Goal: Task Accomplishment & Management: Manage account settings

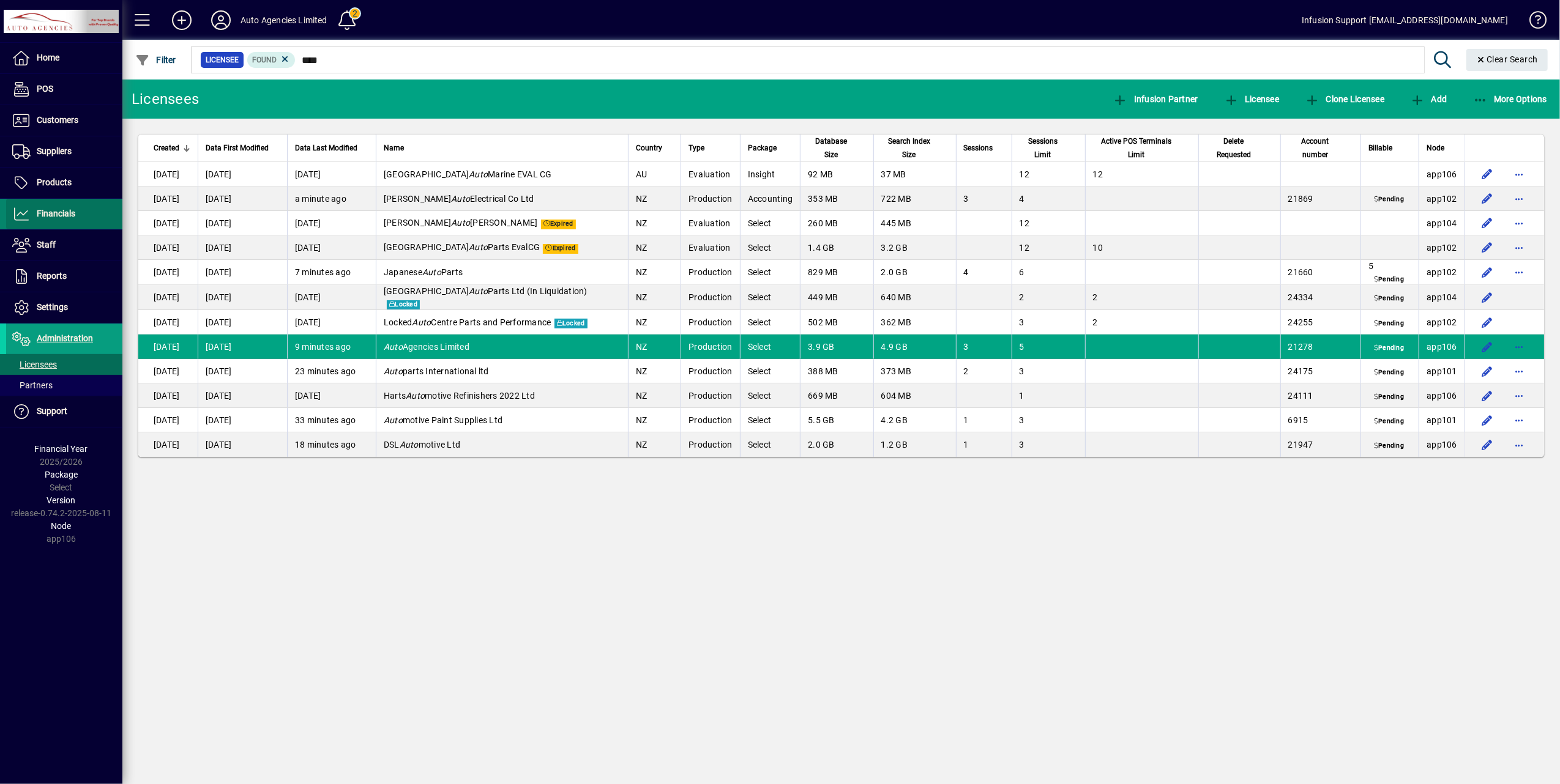
click at [65, 214] on span "Financials" at bounding box center [56, 213] width 38 height 10
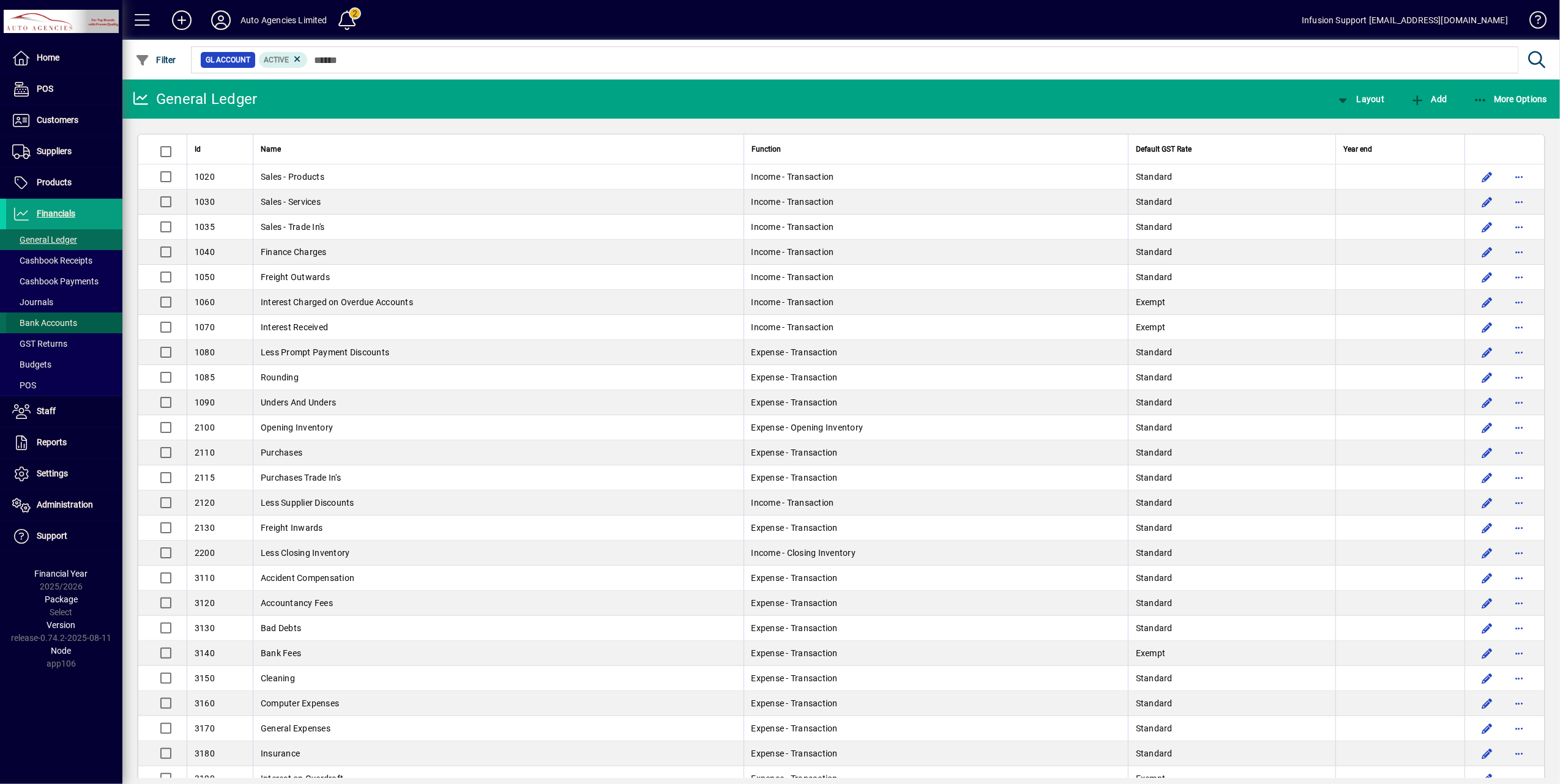
click at [57, 322] on span "Bank Accounts" at bounding box center [45, 323] width 65 height 10
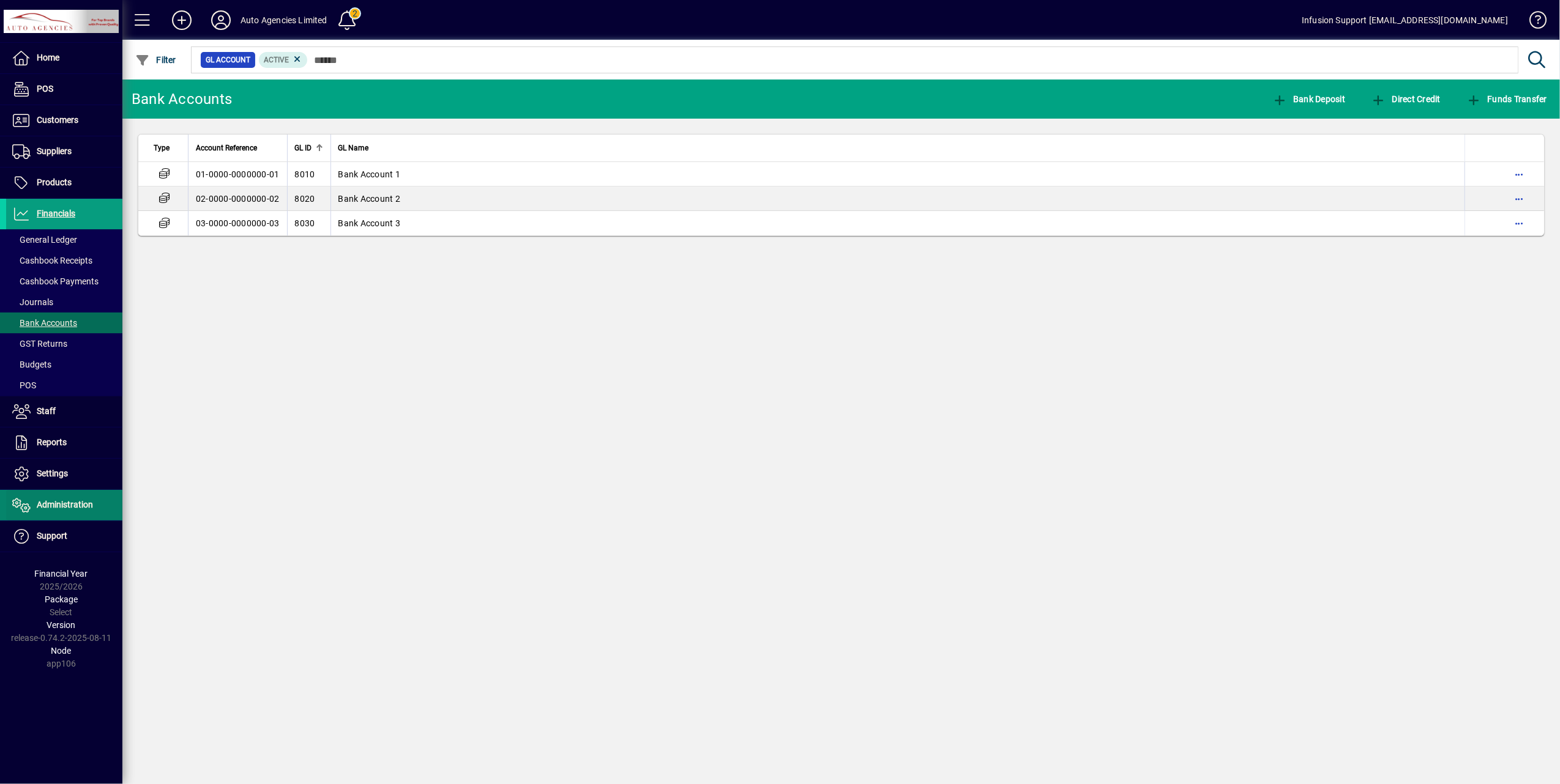
click at [52, 507] on span "Administration" at bounding box center [65, 504] width 56 height 10
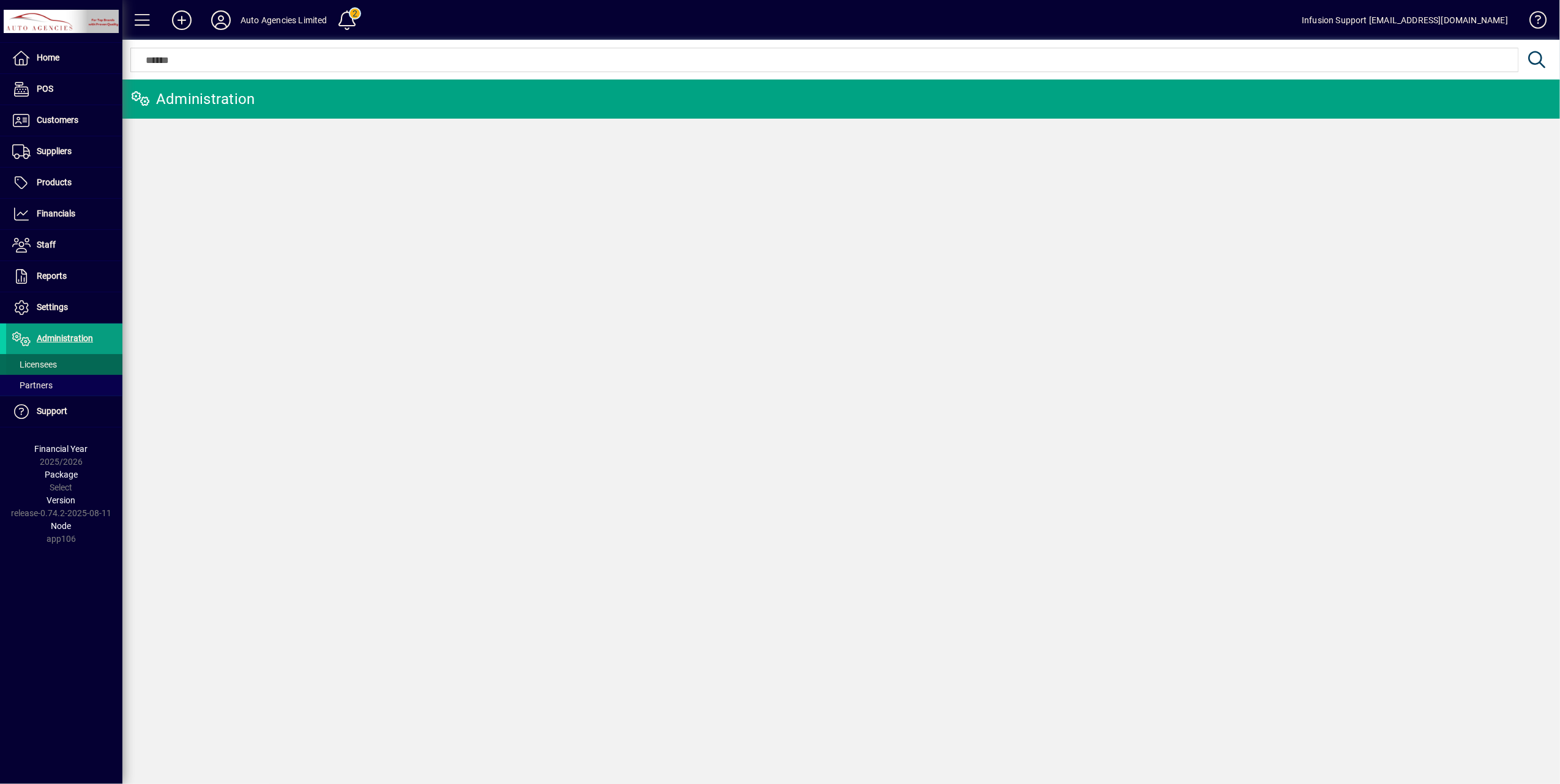
click at [54, 365] on span "Licensees" at bounding box center [34, 364] width 45 height 10
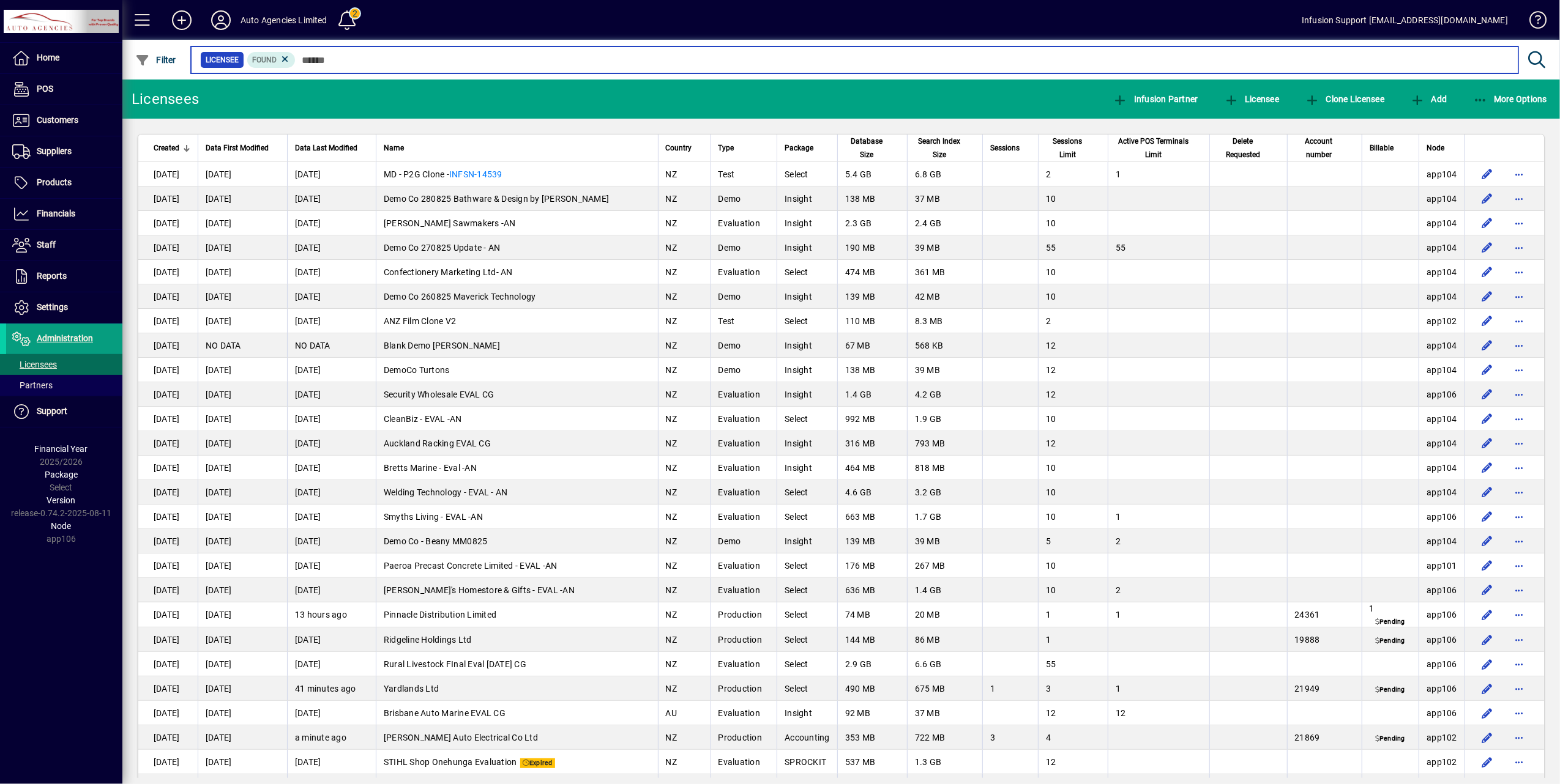
click at [345, 63] on input "text" at bounding box center [902, 60] width 1213 height 17
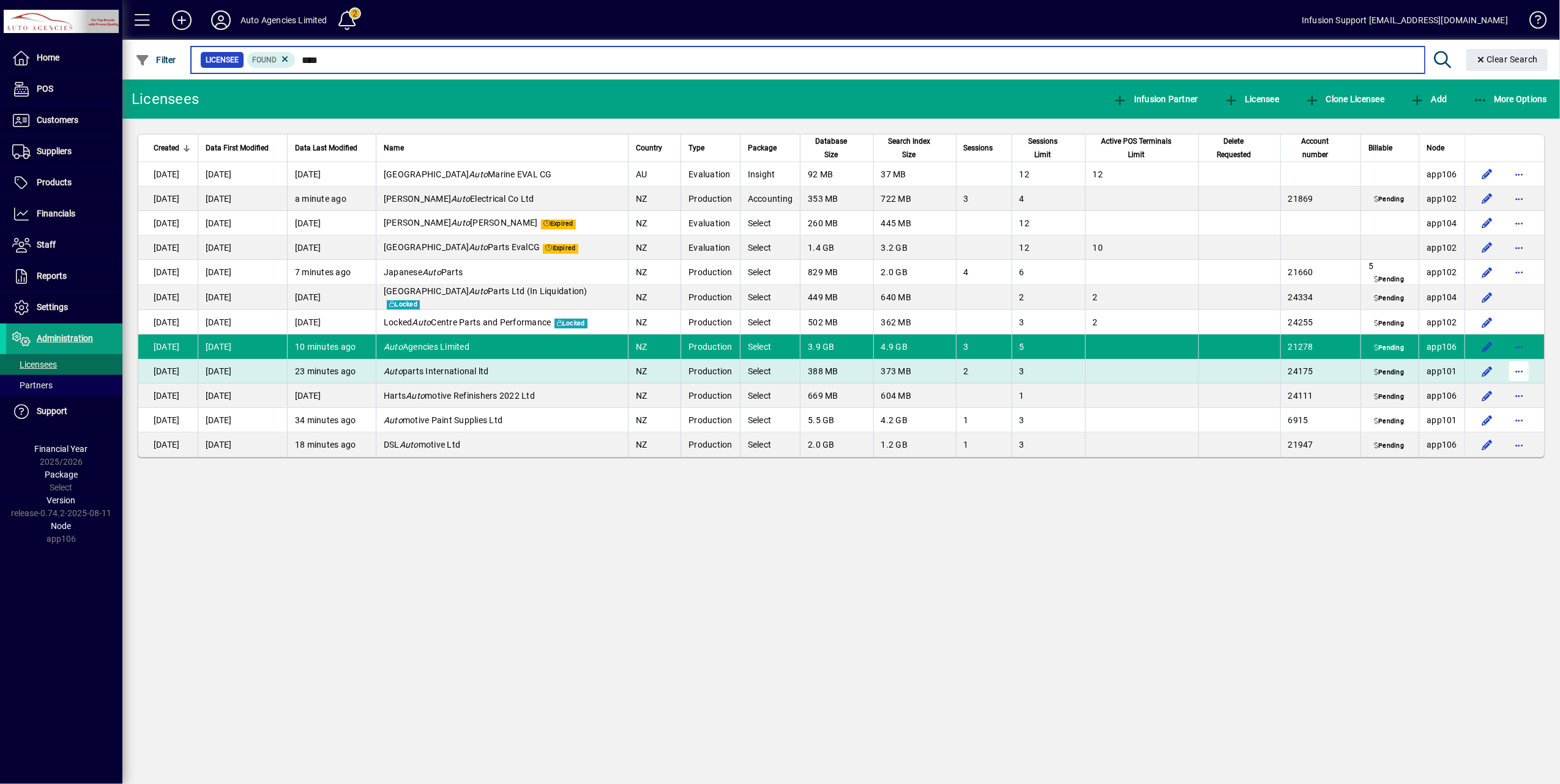
type input "****"
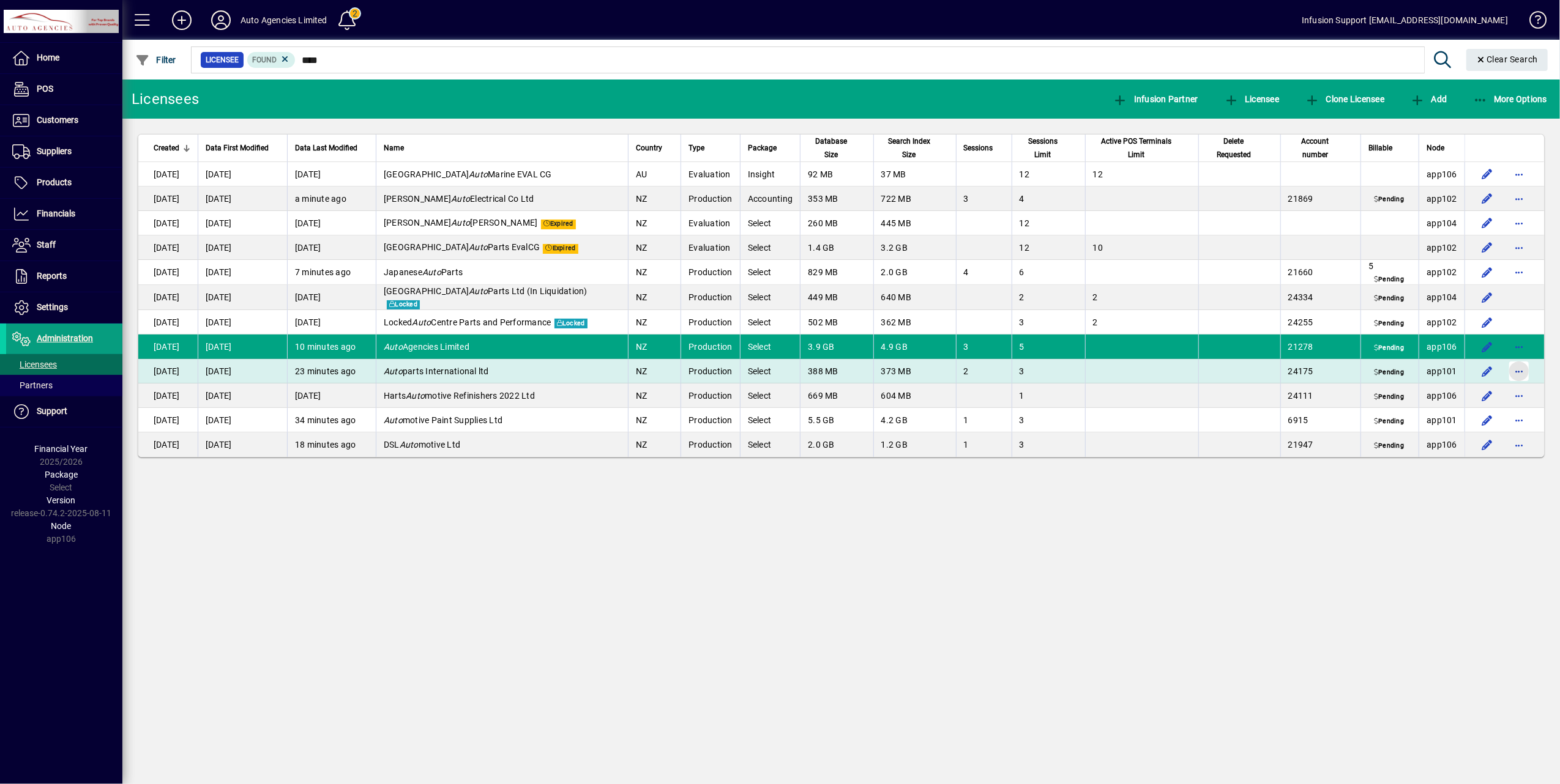
click at [1524, 368] on span "button" at bounding box center [1519, 371] width 29 height 29
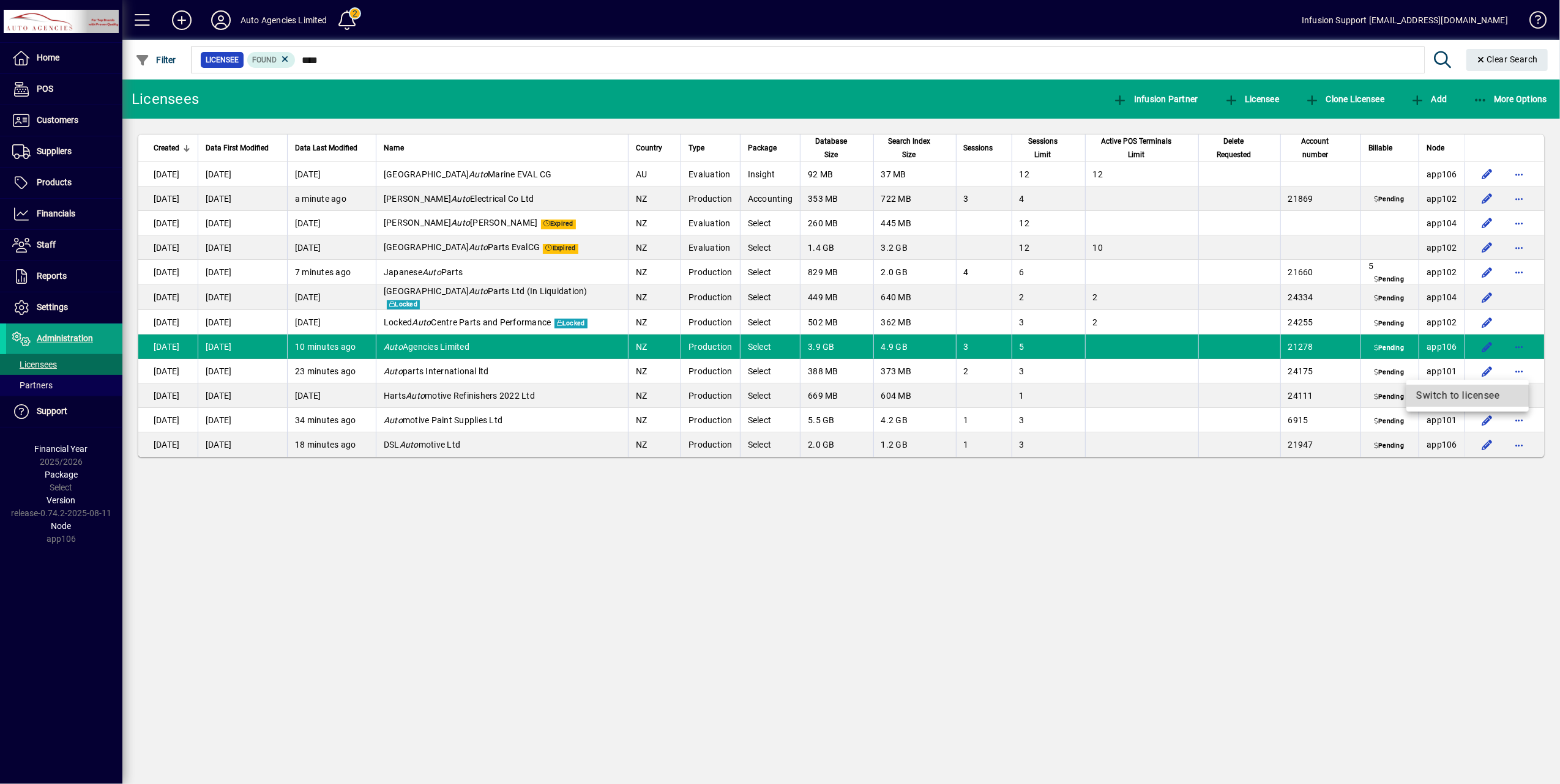
click at [1451, 397] on span "Switch to licensee" at bounding box center [1467, 396] width 103 height 15
